Goal: Task Accomplishment & Management: Use online tool/utility

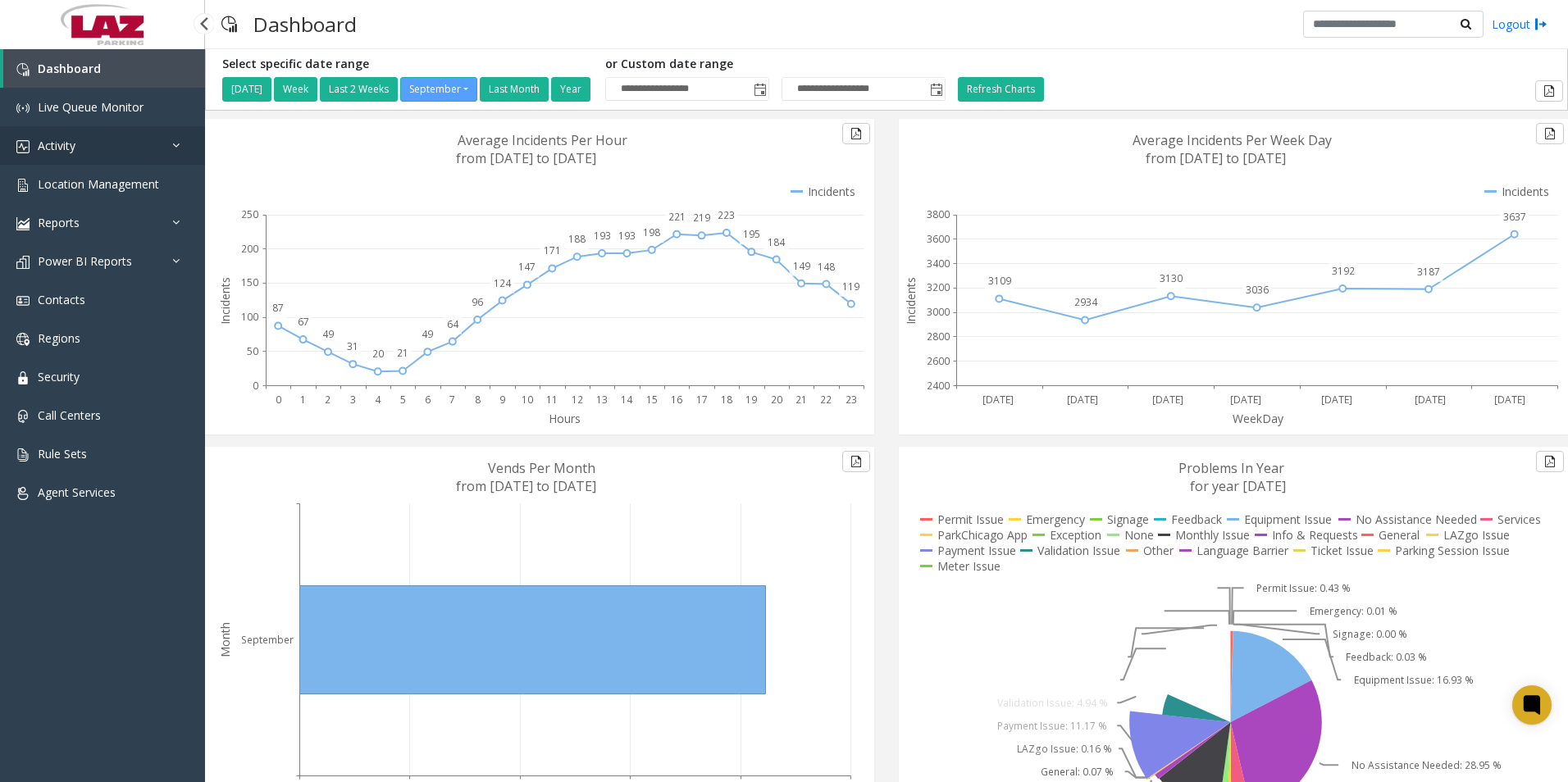
click at [62, 137] on link "Activity" at bounding box center [102, 146] width 205 height 39
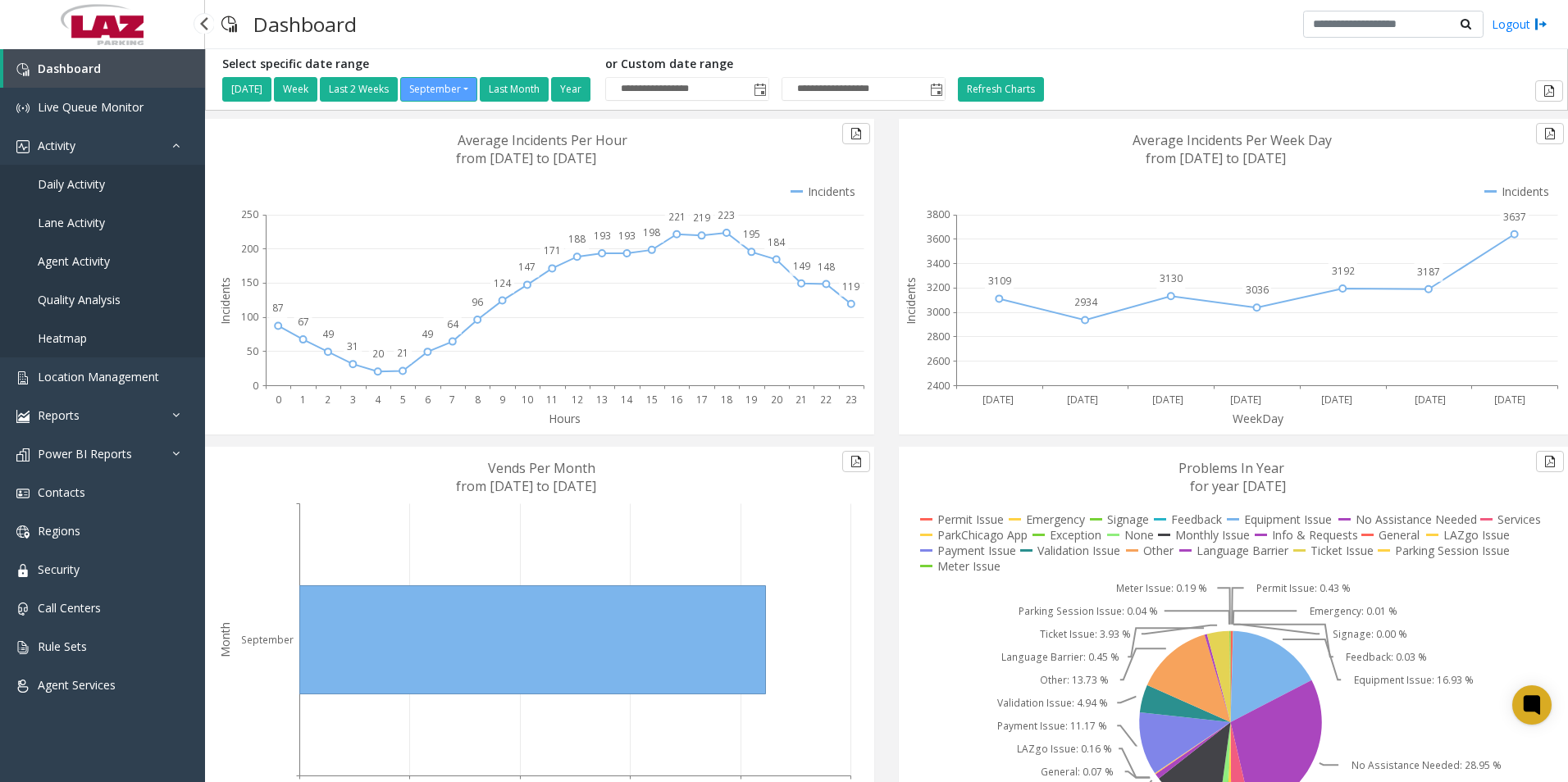
click at [77, 178] on span "Daily Activity" at bounding box center [71, 184] width 67 height 16
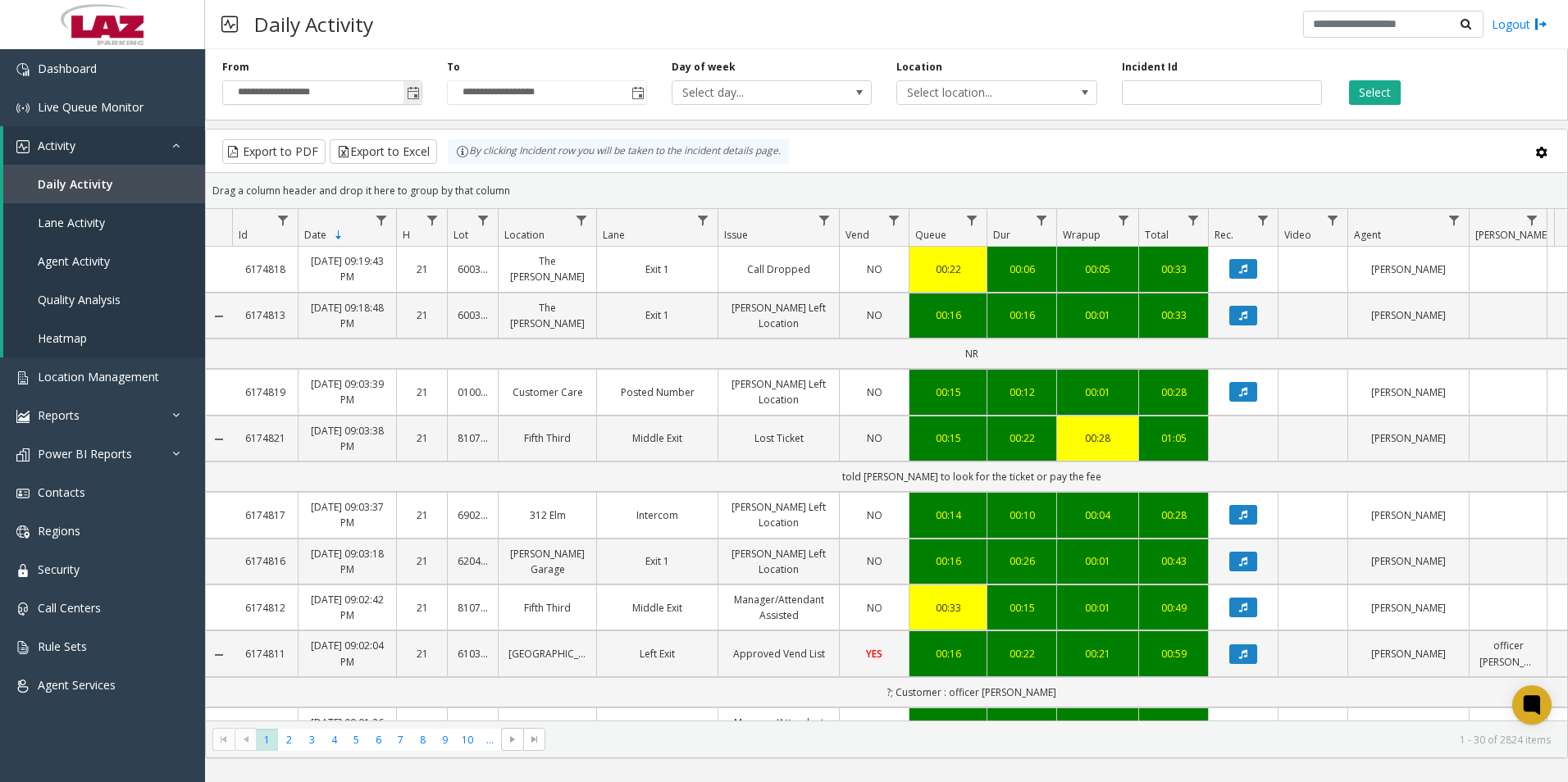
click at [419, 94] on span "Toggle popup" at bounding box center [413, 94] width 13 height 13
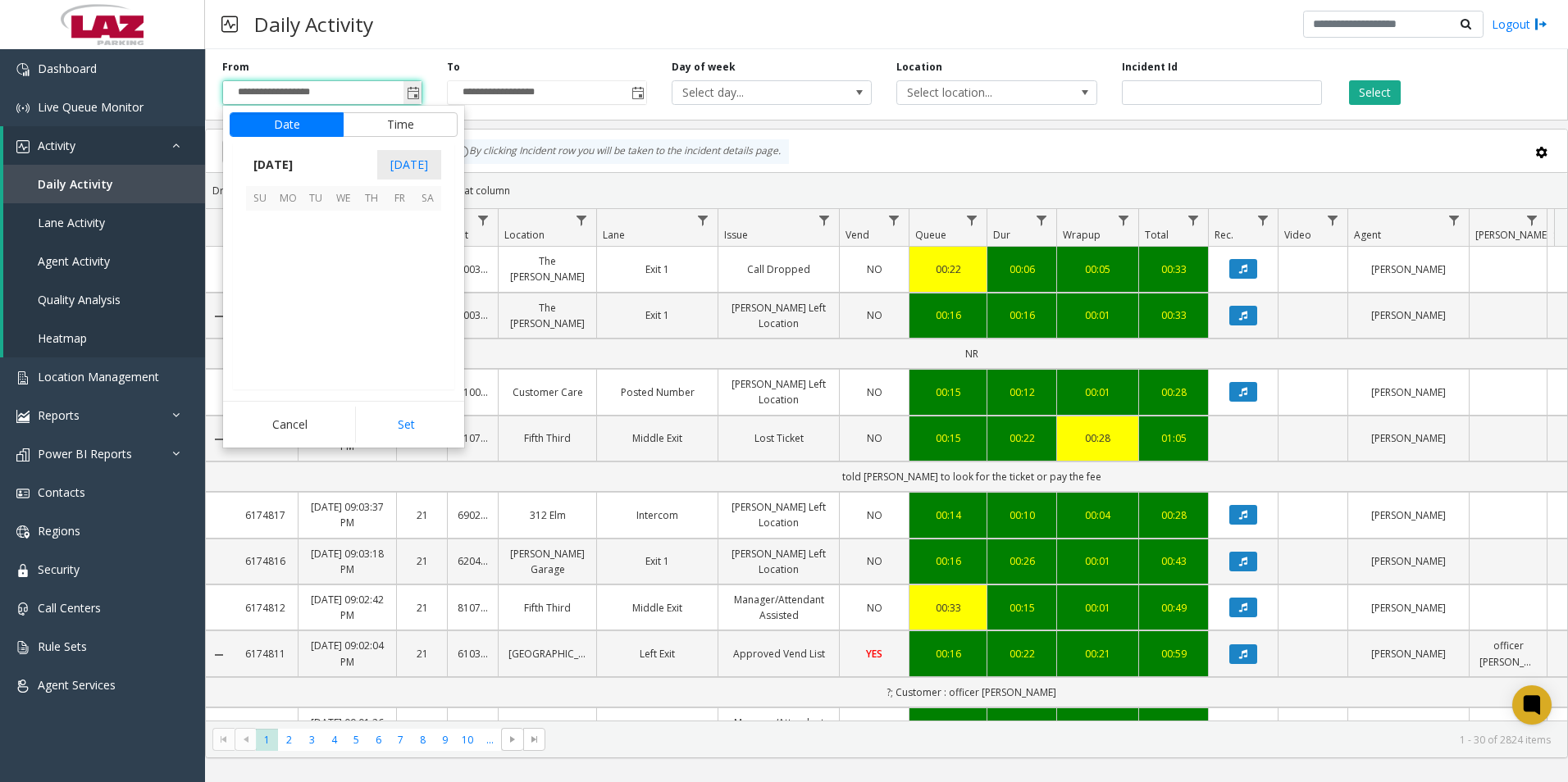
scroll to position [294268, 0]
click at [386, 121] on button "Time" at bounding box center [399, 124] width 115 height 25
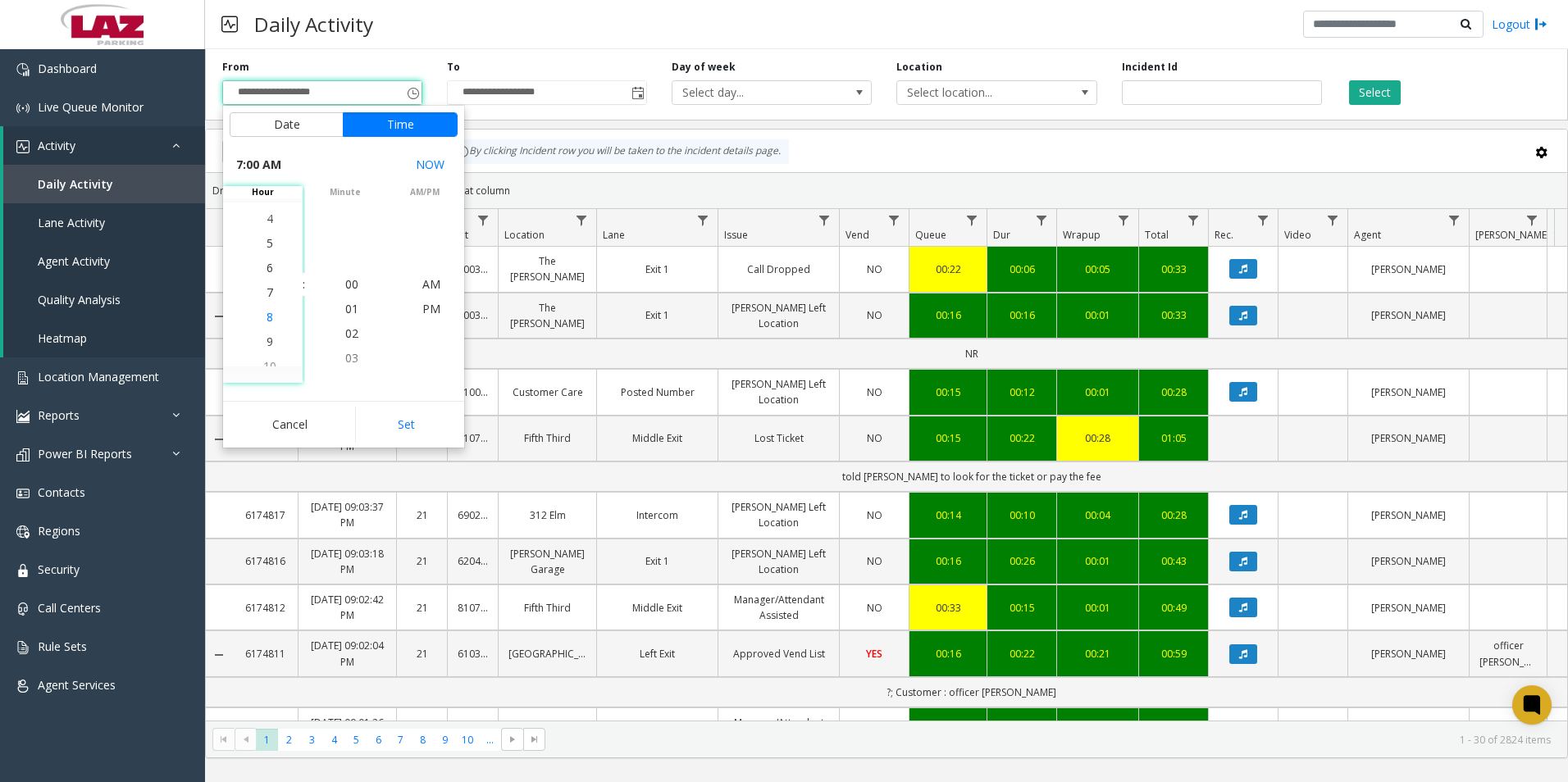
scroll to position [173, 0]
click at [266, 238] on span "5" at bounding box center [269, 234] width 6 height 16
click at [345, 282] on span "00" at bounding box center [352, 284] width 13 height 16
click at [425, 307] on span "PM" at bounding box center [431, 308] width 18 height 16
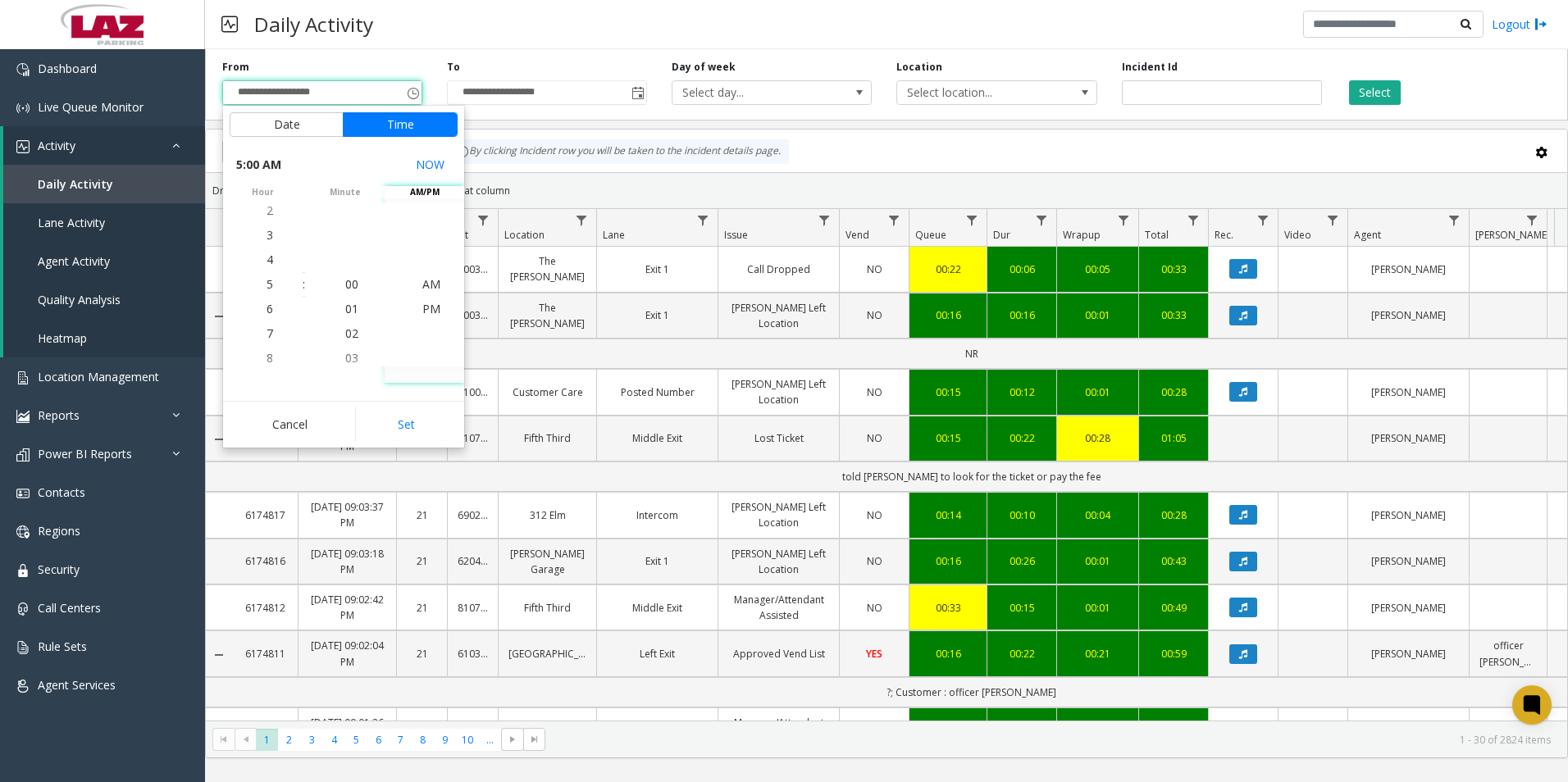
scroll to position [25, 0]
click at [415, 419] on button "Set" at bounding box center [407, 424] width 104 height 36
type input "**********"
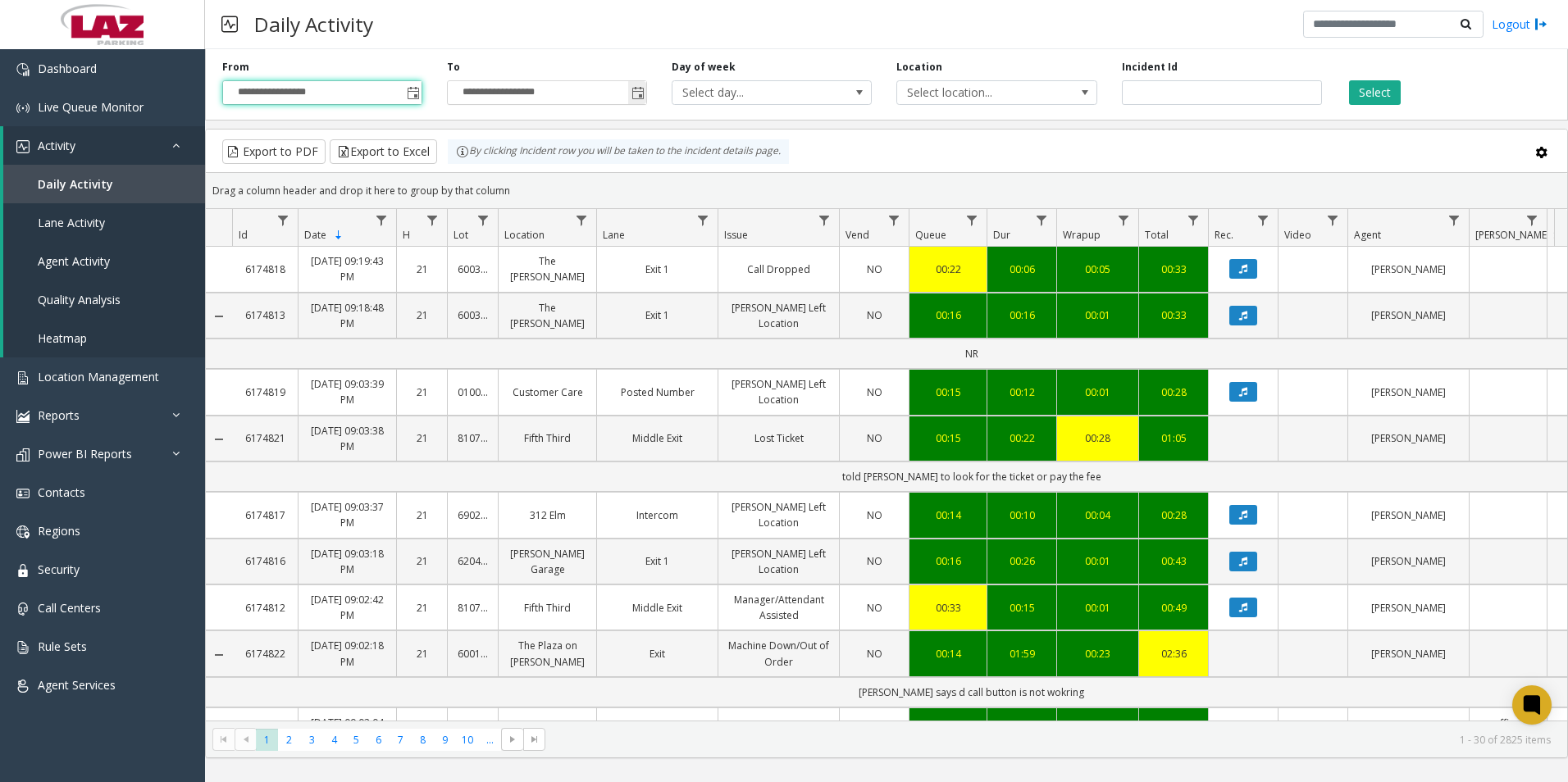
click at [639, 92] on span "Toggle popup" at bounding box center [638, 94] width 13 height 13
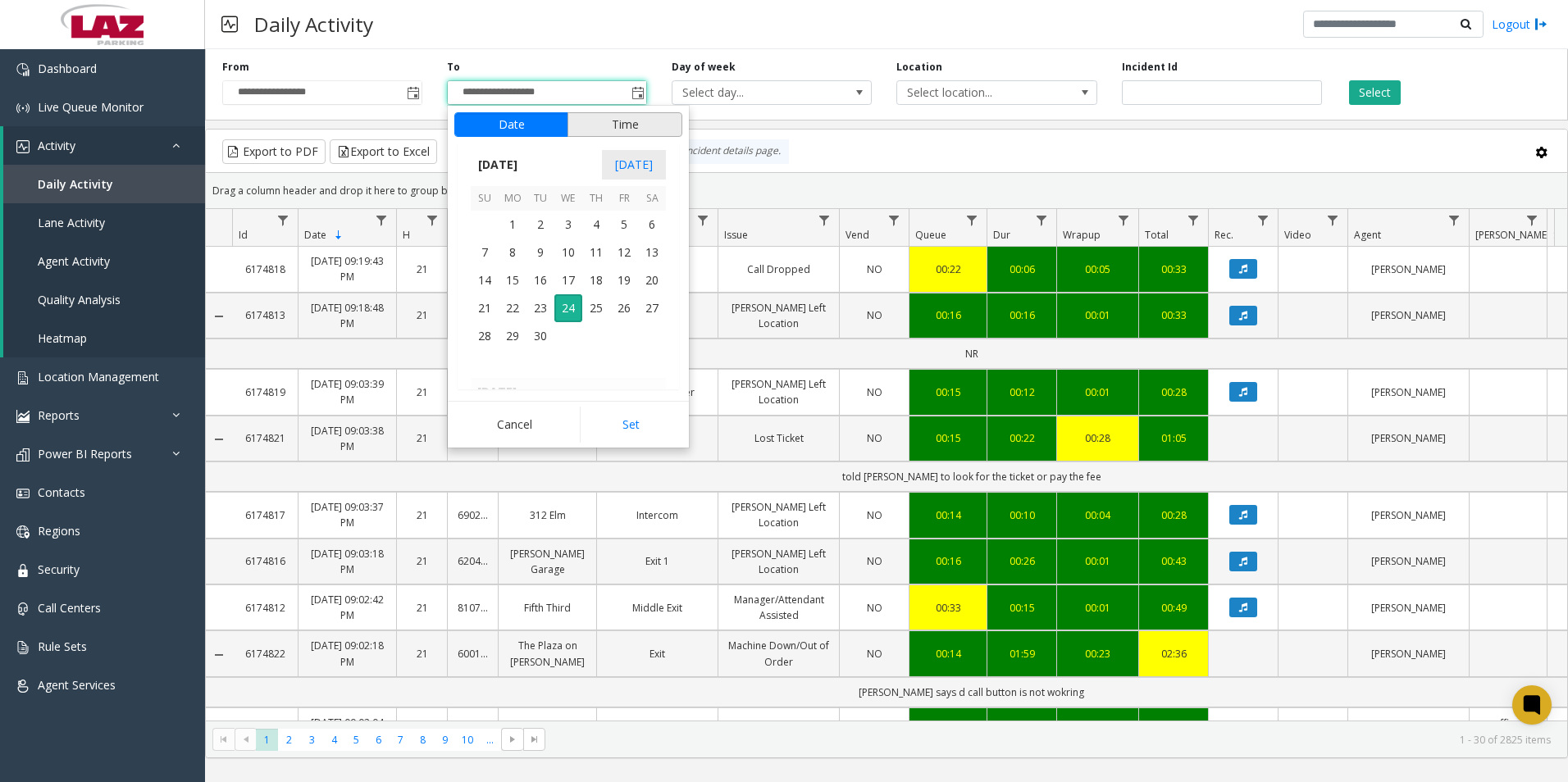
click at [626, 119] on button "Time" at bounding box center [624, 124] width 115 height 25
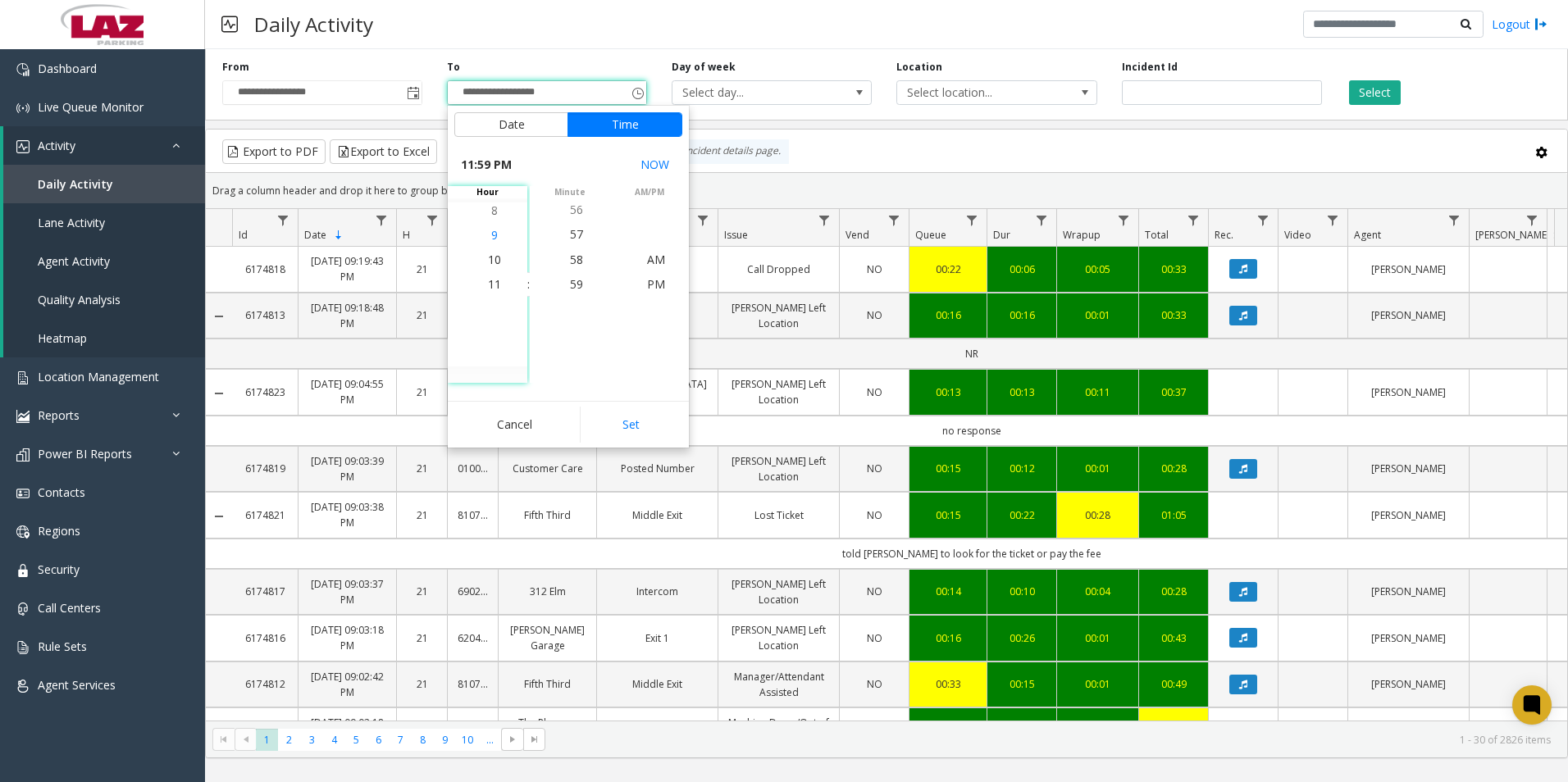
click at [491, 235] on span "9" at bounding box center [494, 234] width 6 height 16
click at [570, 283] on span "00" at bounding box center [577, 284] width 13 height 16
click at [654, 281] on span "PM" at bounding box center [656, 284] width 18 height 16
click at [654, 425] on button "Set" at bounding box center [632, 424] width 104 height 36
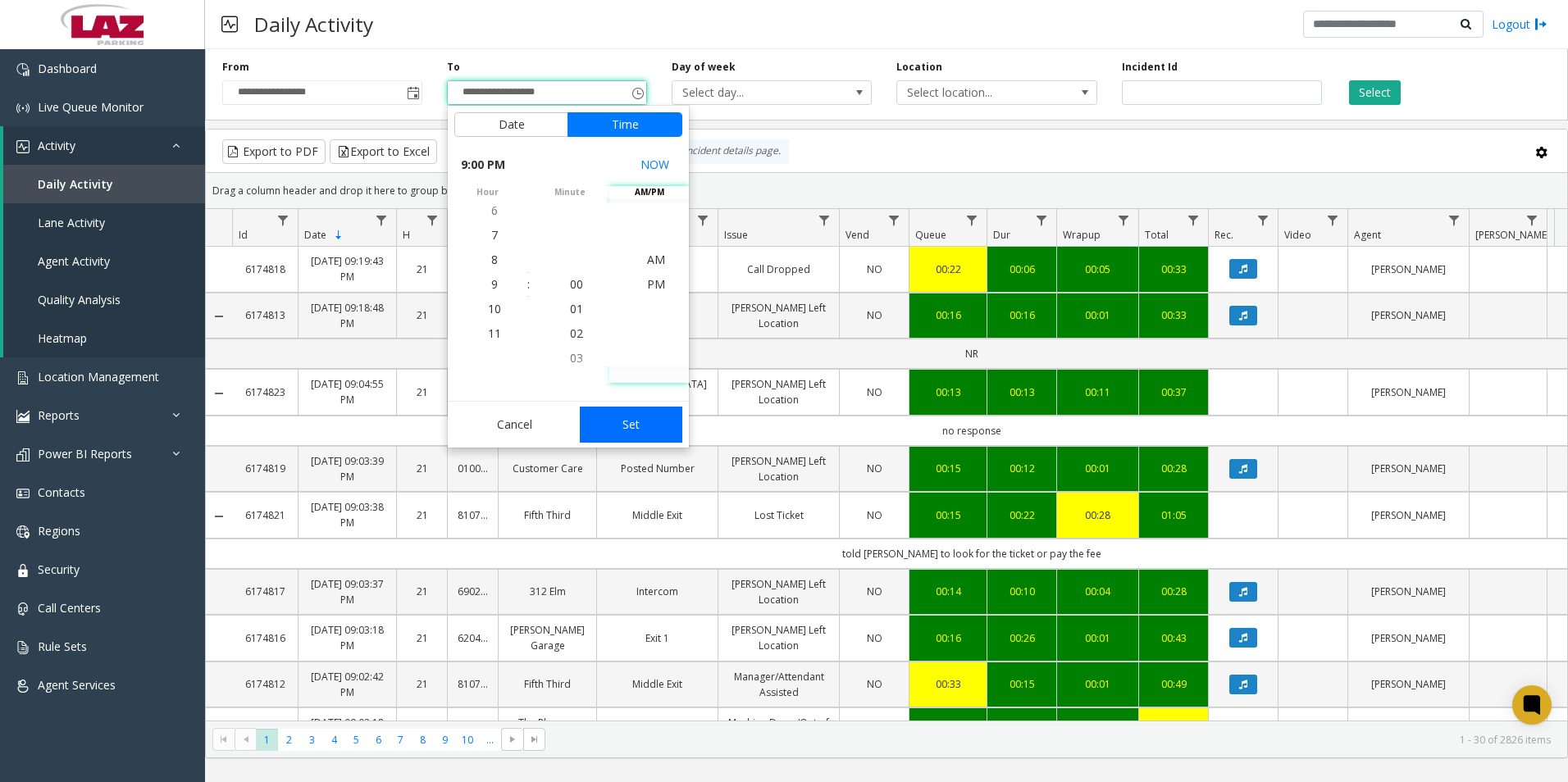
type input "**********"
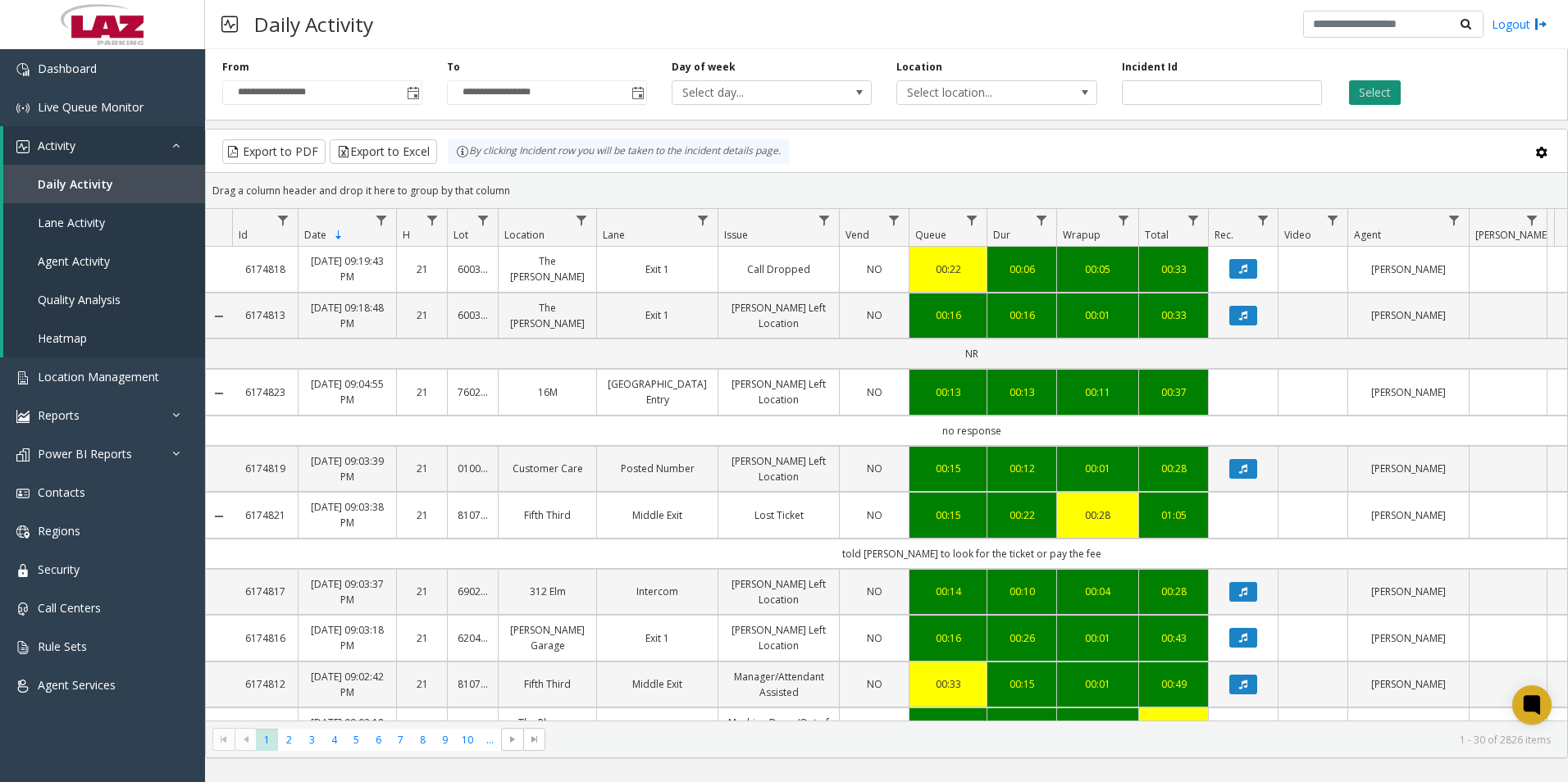
click at [1384, 86] on button "Select" at bounding box center [1374, 93] width 51 height 25
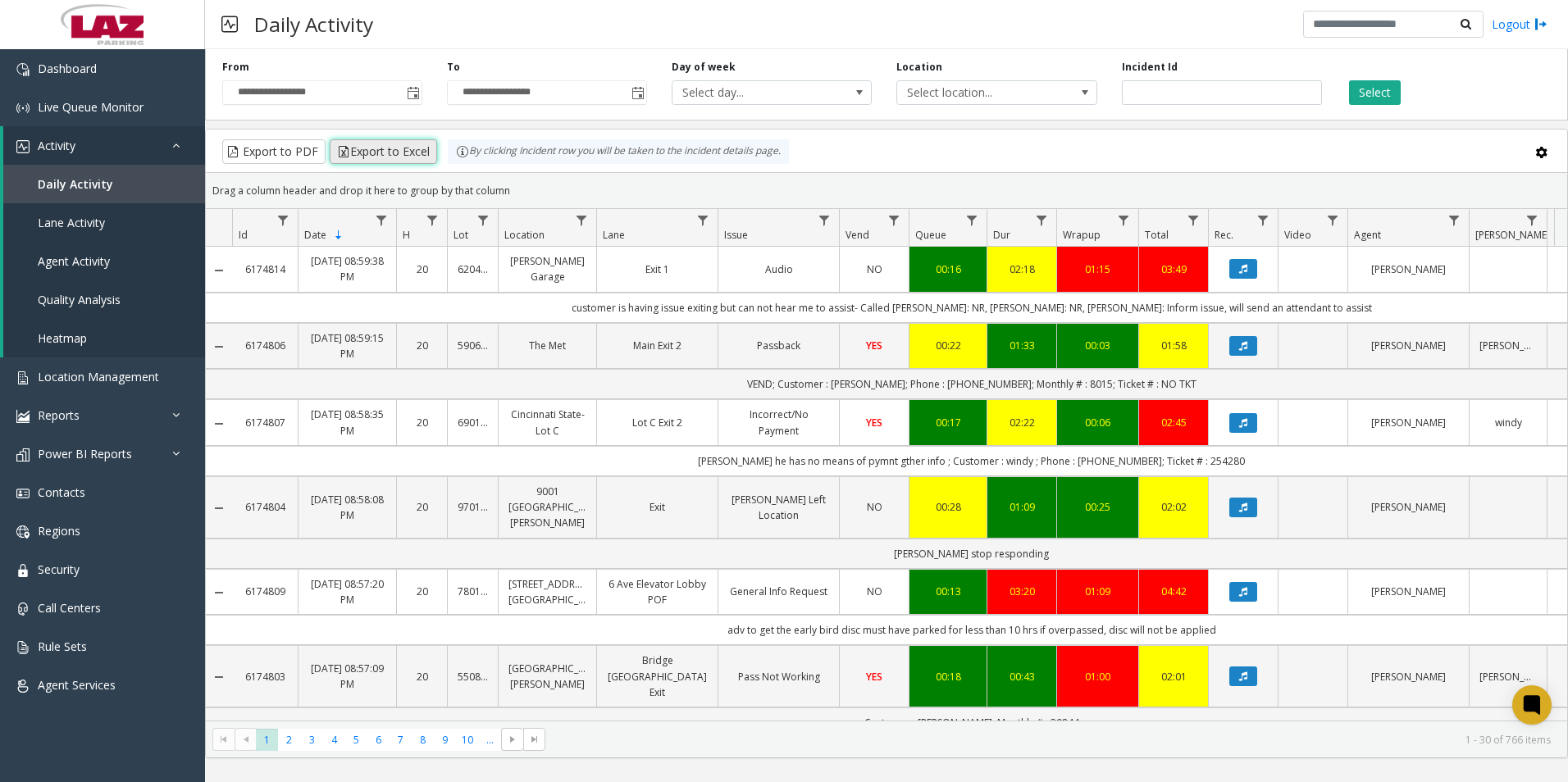
click at [388, 149] on button "Export to Excel" at bounding box center [383, 151] width 107 height 25
